Goal: Use online tool/utility: Utilize a website feature to perform a specific function

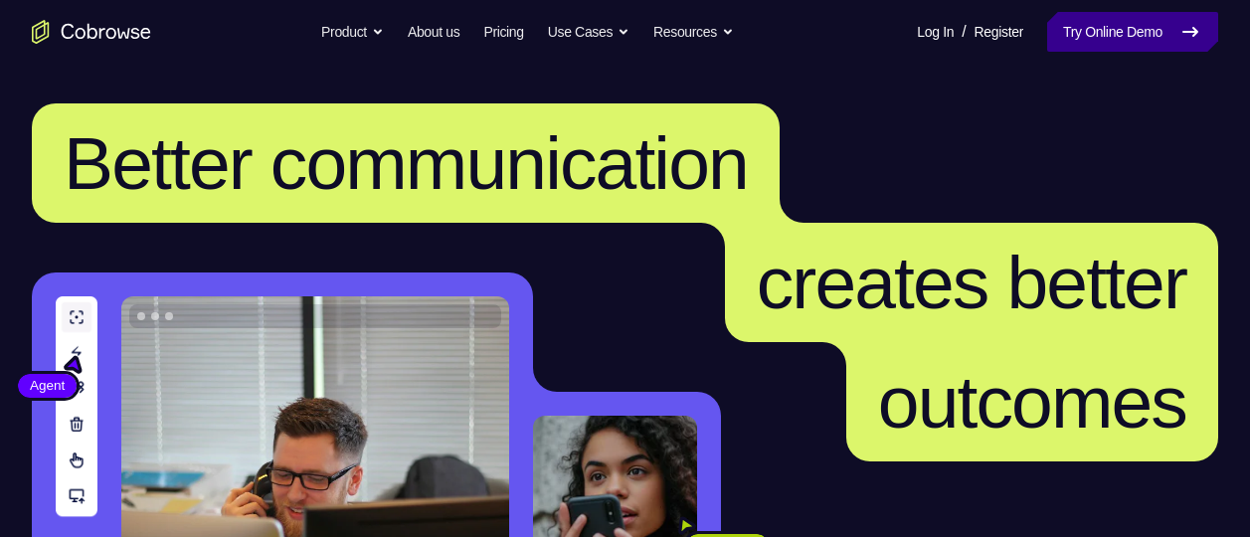
click at [1167, 43] on link "Try Online Demo" at bounding box center [1132, 32] width 171 height 40
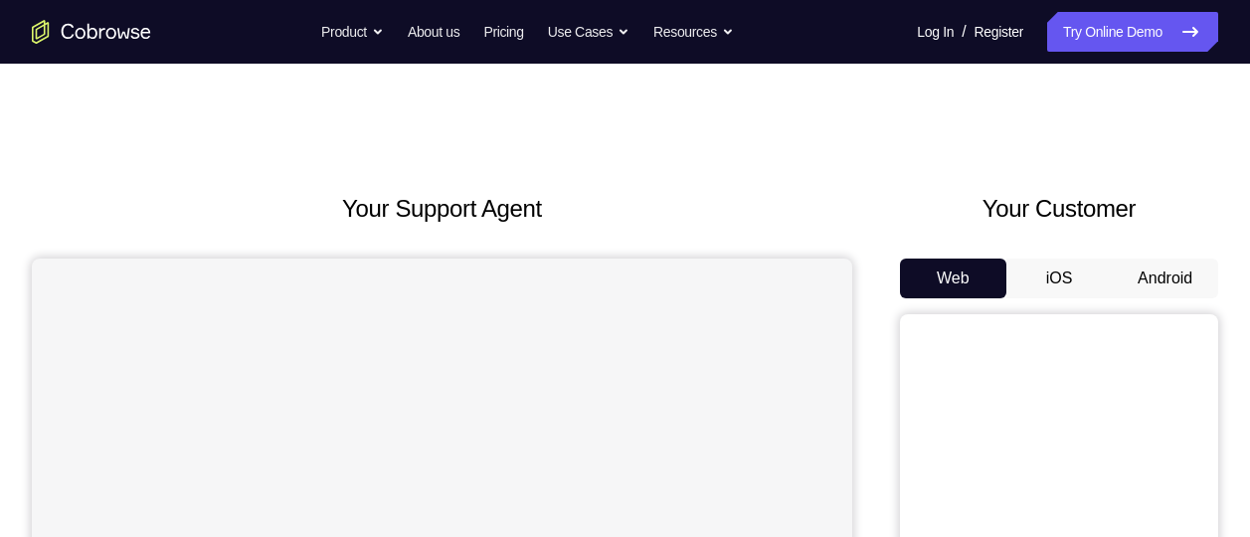
click at [1152, 292] on button "Android" at bounding box center [1165, 279] width 106 height 40
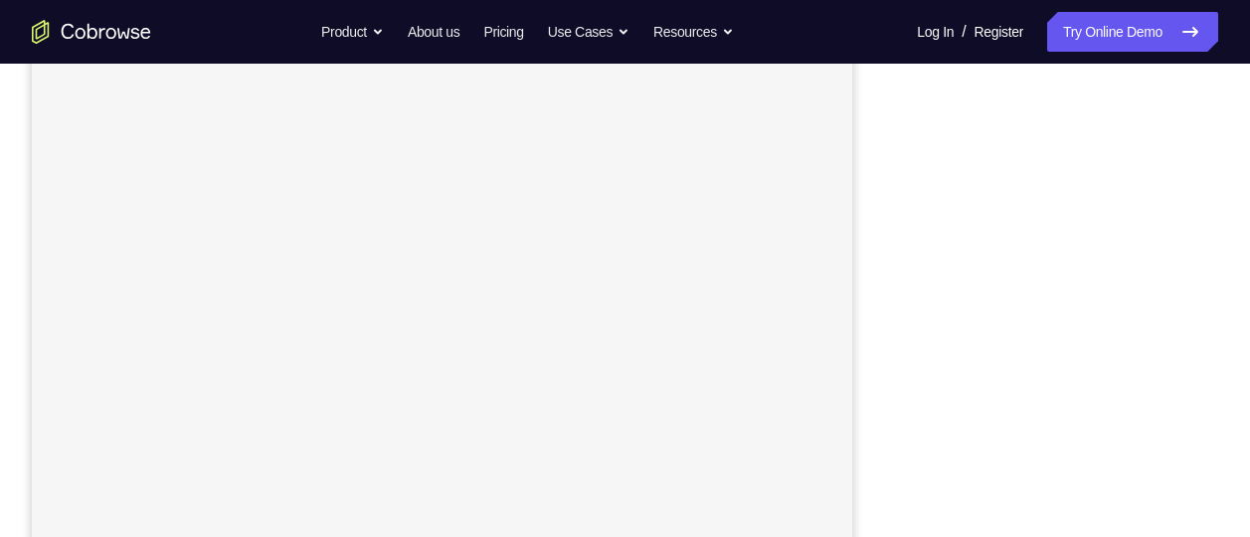
scroll to position [341, 0]
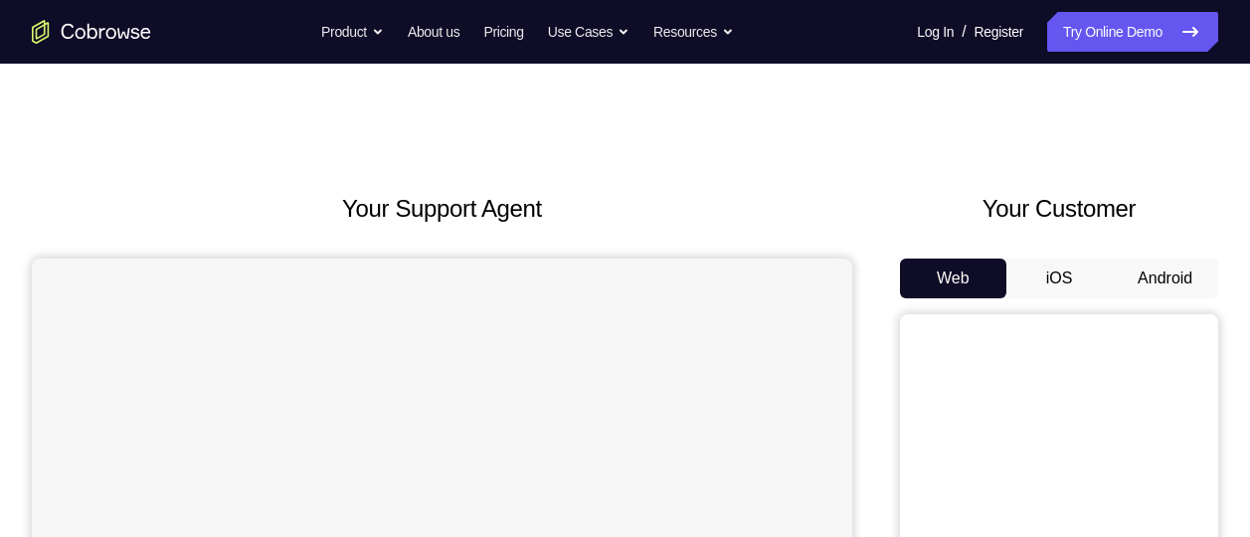
click at [1161, 284] on button "Android" at bounding box center [1165, 279] width 106 height 40
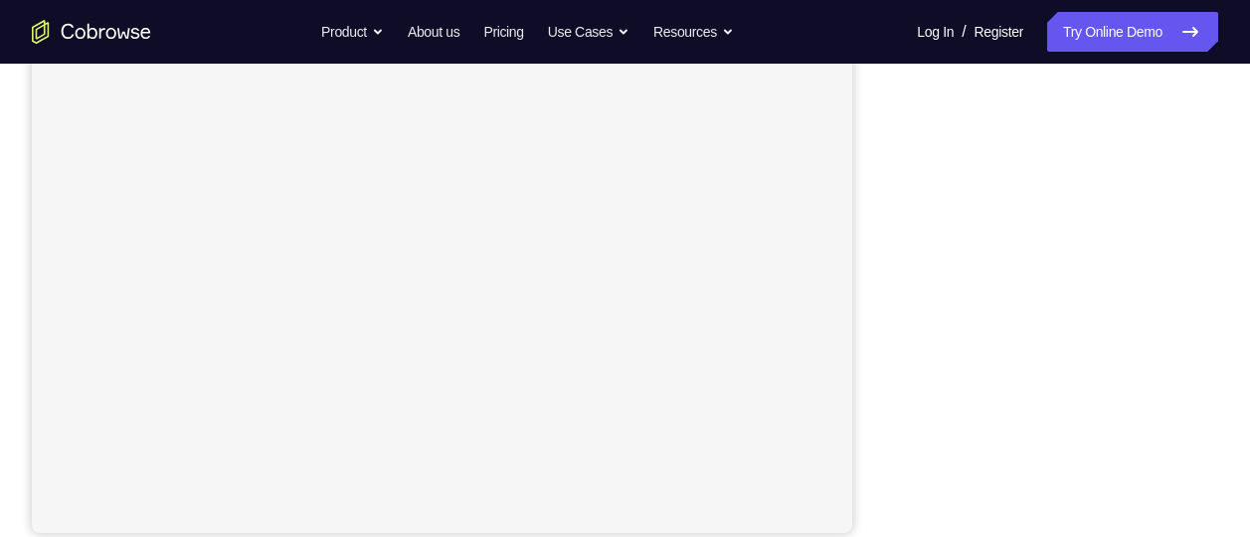
scroll to position [394, 0]
